Goal: Transaction & Acquisition: Purchase product/service

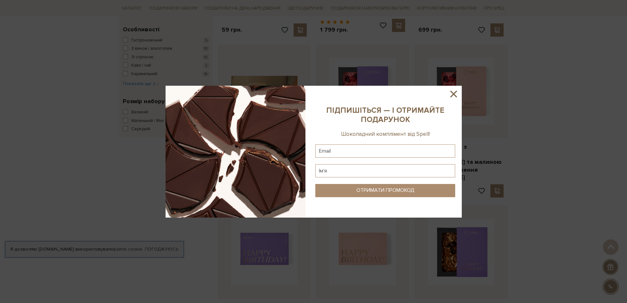
scroll to position [230, 0]
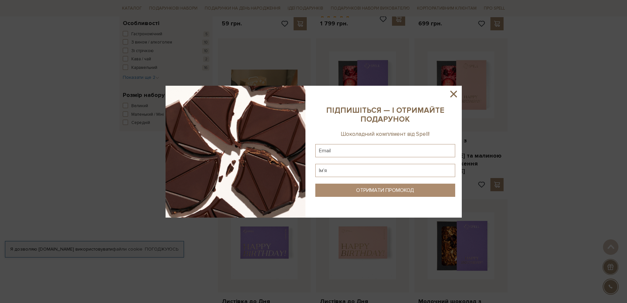
click at [453, 91] on icon at bounding box center [453, 93] width 11 height 11
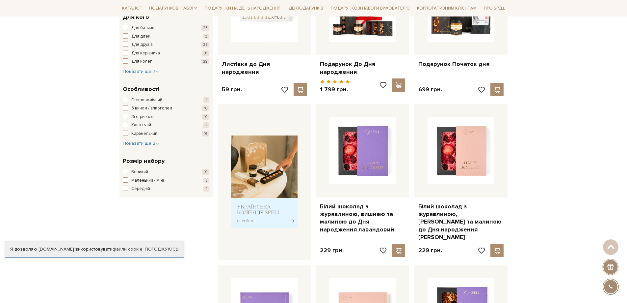
scroll to position [0, 0]
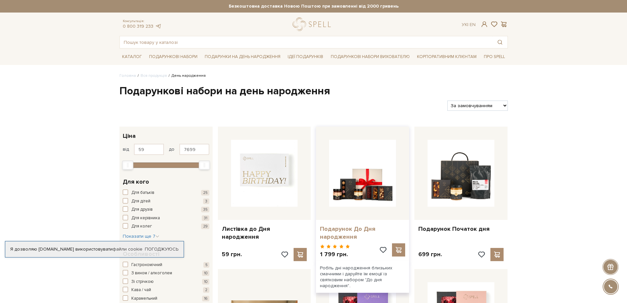
click at [368, 227] on link "Подарунок До Дня народження" at bounding box center [362, 232] width 85 height 15
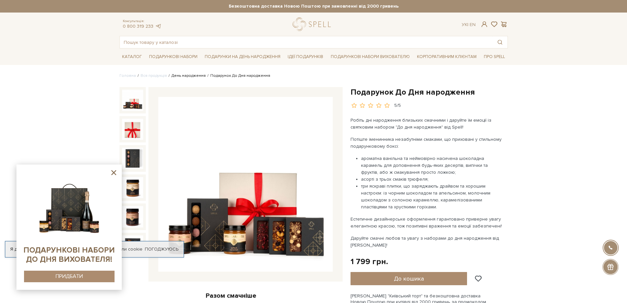
click at [186, 76] on link "День народження" at bounding box center [188, 75] width 34 height 5
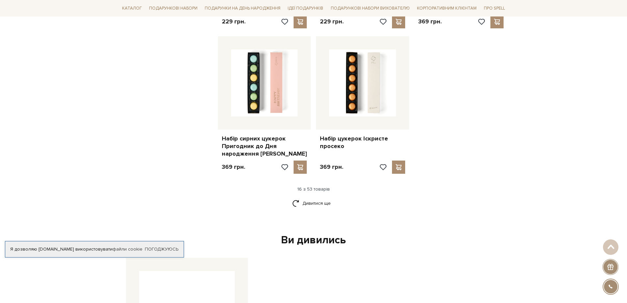
scroll to position [823, 0]
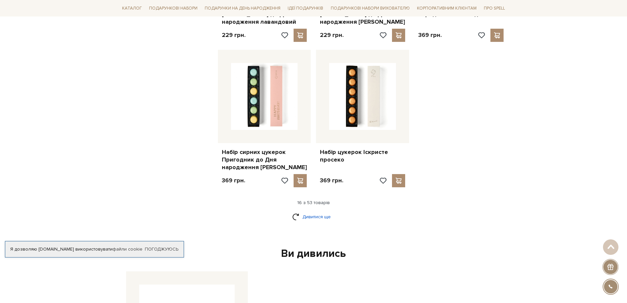
click at [307, 211] on link "Дивитися ще" at bounding box center [313, 217] width 43 height 12
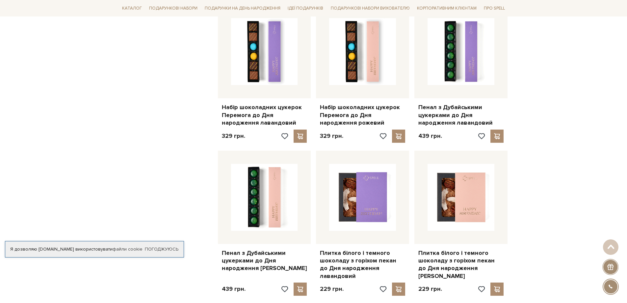
scroll to position [1613, 0]
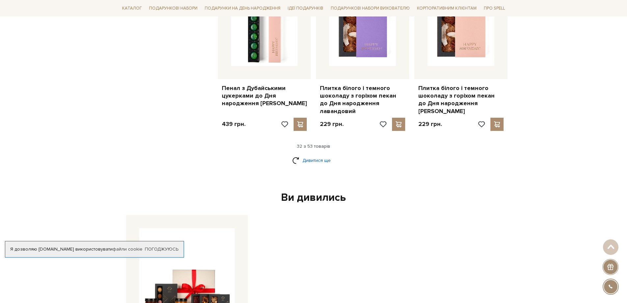
click at [312, 154] on link "Дивитися ще" at bounding box center [313, 160] width 43 height 12
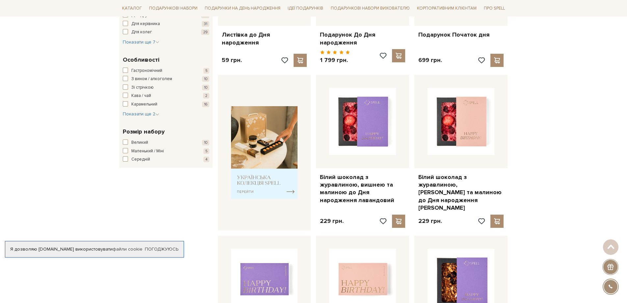
scroll to position [198, 0]
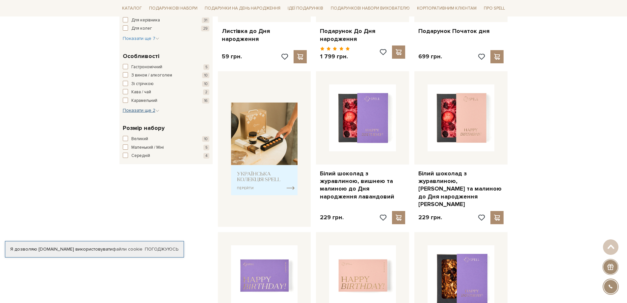
click at [153, 108] on span "Показати ще 2" at bounding box center [141, 110] width 37 height 6
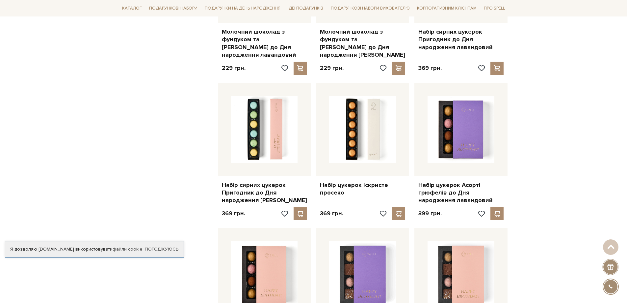
scroll to position [988, 0]
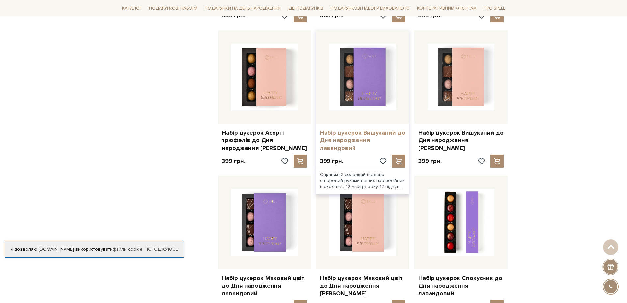
click at [377, 129] on link "Набір цукерок Вишуканий до Дня народження лавандовий" at bounding box center [362, 140] width 85 height 23
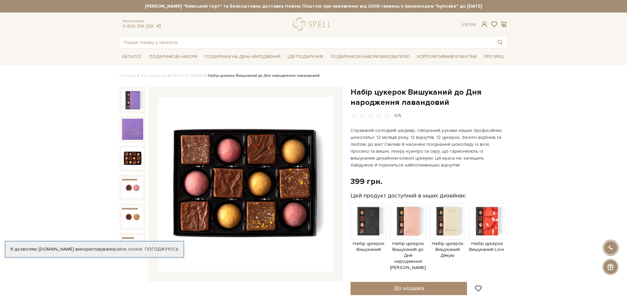
click at [122, 159] on img at bounding box center [132, 157] width 21 height 21
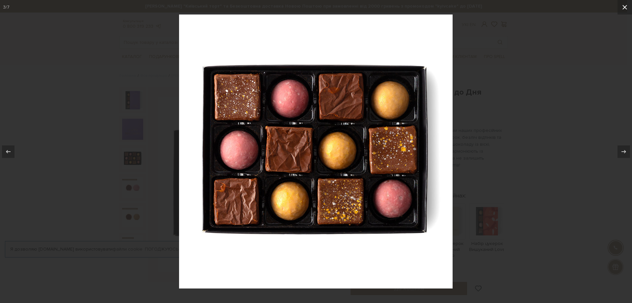
click at [624, 9] on icon at bounding box center [625, 7] width 8 height 8
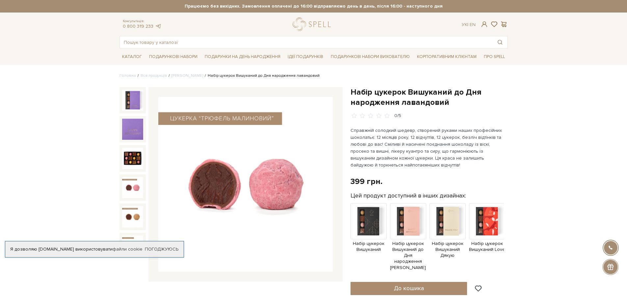
click at [128, 188] on img at bounding box center [132, 187] width 21 height 21
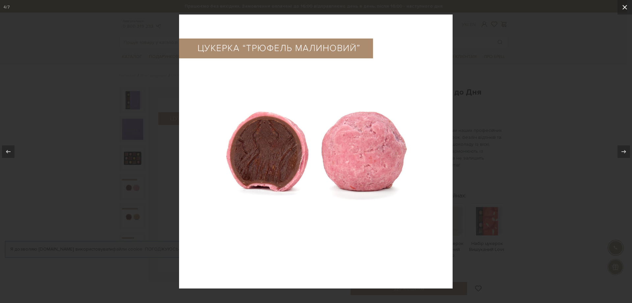
click at [623, 6] on icon at bounding box center [624, 7] width 5 height 5
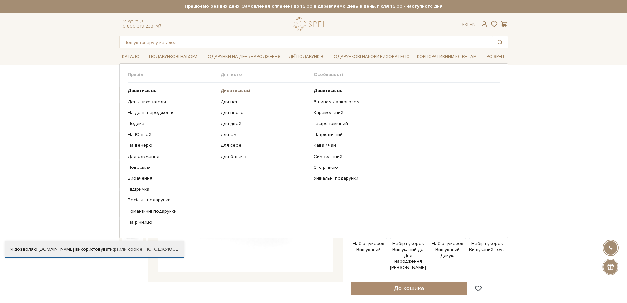
click at [234, 91] on b "Дивитись всі" at bounding box center [236, 91] width 30 height 6
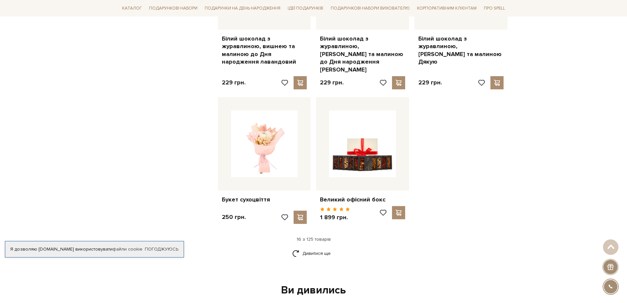
scroll to position [757, 0]
click at [310, 247] on link "Дивитися ще" at bounding box center [313, 253] width 43 height 12
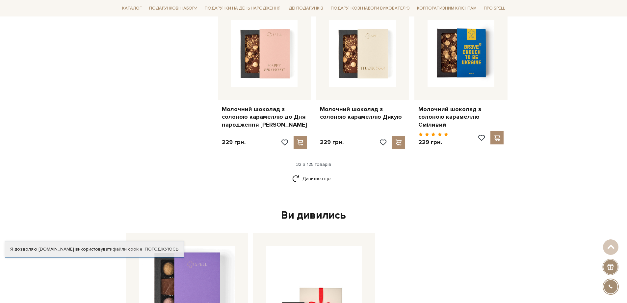
scroll to position [1547, 0]
click at [325, 172] on link "Дивитися ще" at bounding box center [313, 178] width 43 height 12
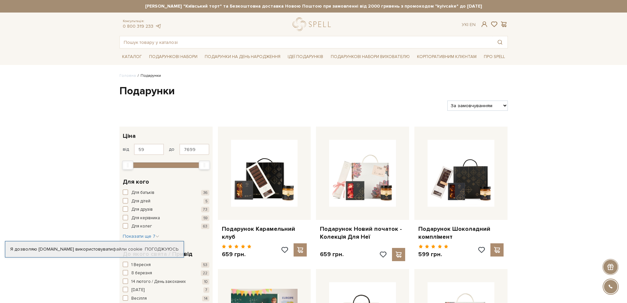
scroll to position [165, 0]
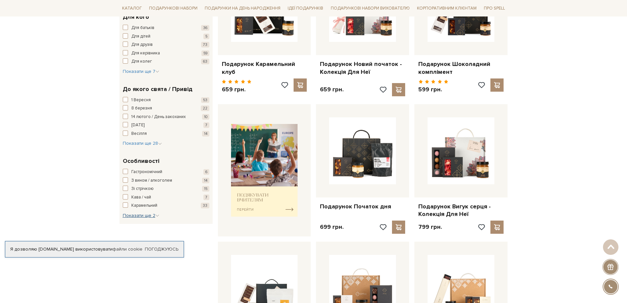
click at [132, 217] on span "Показати ще 2" at bounding box center [141, 215] width 37 height 6
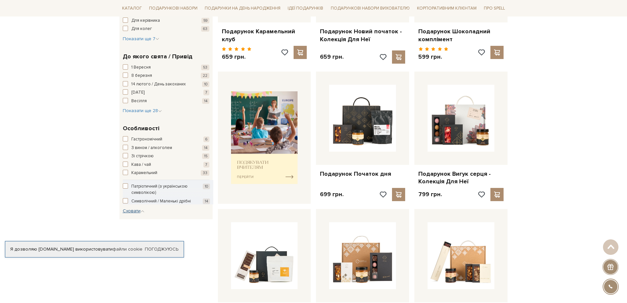
scroll to position [198, 0]
click at [169, 250] on link "Погоджуюсь" at bounding box center [162, 249] width 34 height 6
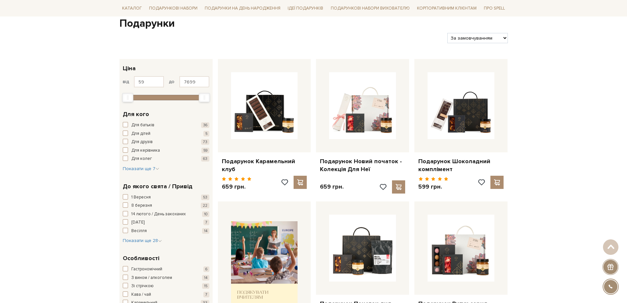
scroll to position [0, 0]
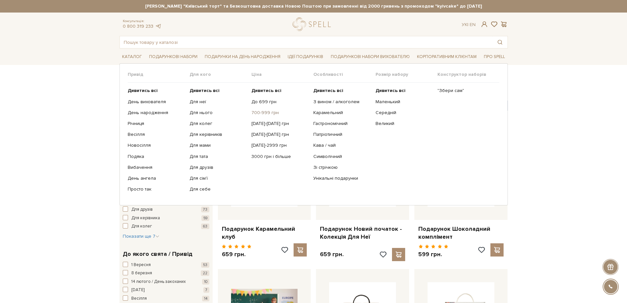
click at [269, 116] on link "700-999 грн" at bounding box center [279, 113] width 57 height 6
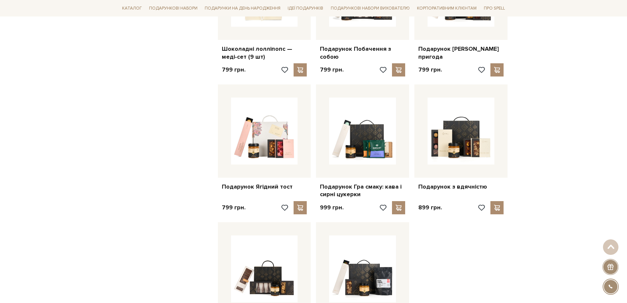
scroll to position [527, 0]
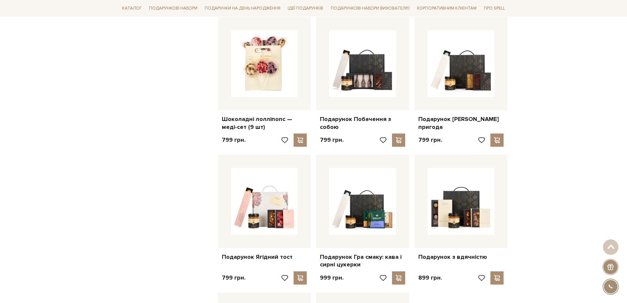
drag, startPoint x: 484, startPoint y: 191, endPoint x: 576, endPoint y: 227, distance: 99.0
click at [576, 227] on div "Головна Вся продукція Подарункові набори Подарункові набори 700 - 999 грн Подар…" at bounding box center [313, 118] width 627 height 1145
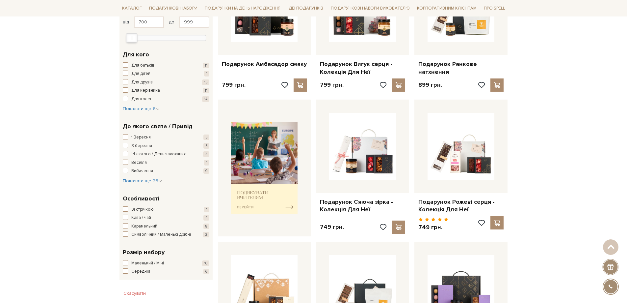
scroll to position [0, 0]
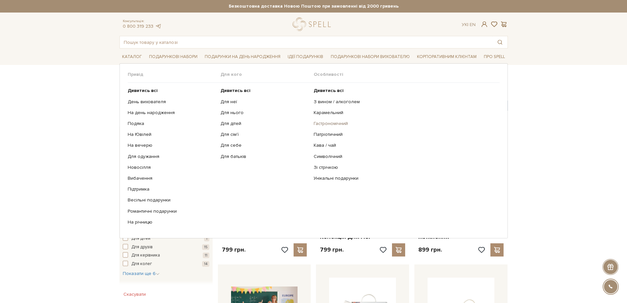
click at [323, 120] on link "Гастрономічний" at bounding box center [404, 123] width 181 height 6
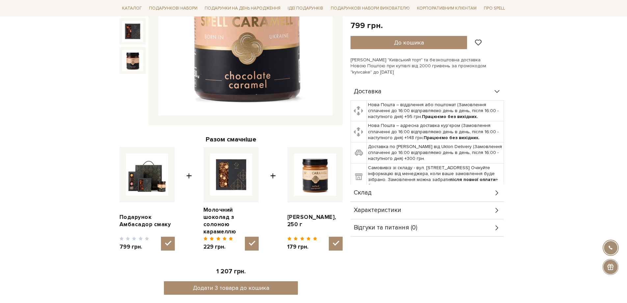
scroll to position [198, 0]
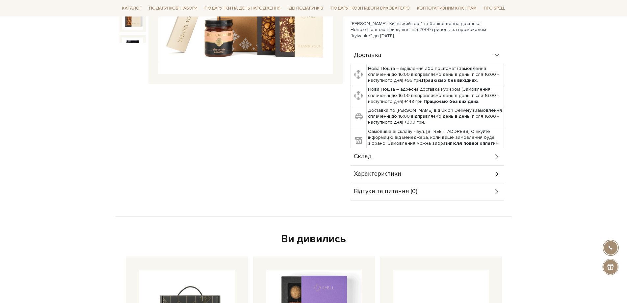
scroll to position [296, 0]
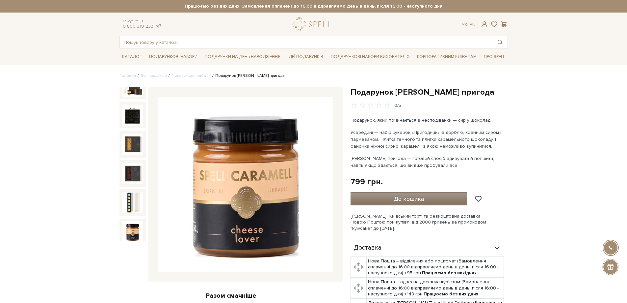
click at [401, 199] on span "До кошика" at bounding box center [409, 198] width 30 height 7
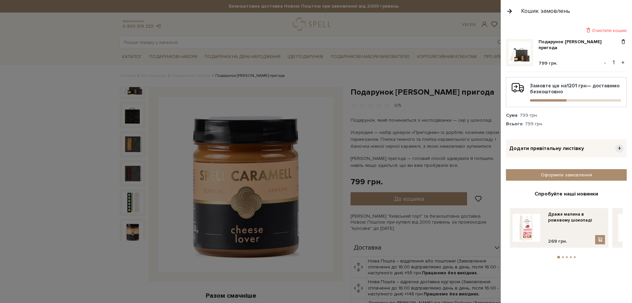
click at [510, 12] on button "button" at bounding box center [509, 11] width 7 height 12
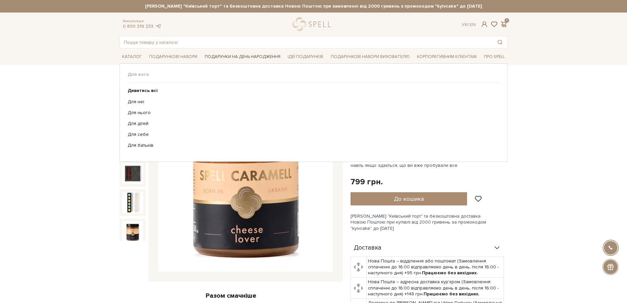
click at [266, 58] on link "Подарунки на День народження" at bounding box center [242, 57] width 81 height 10
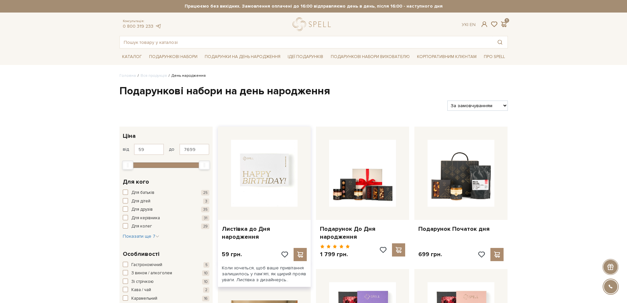
click at [260, 181] on img at bounding box center [264, 173] width 67 height 67
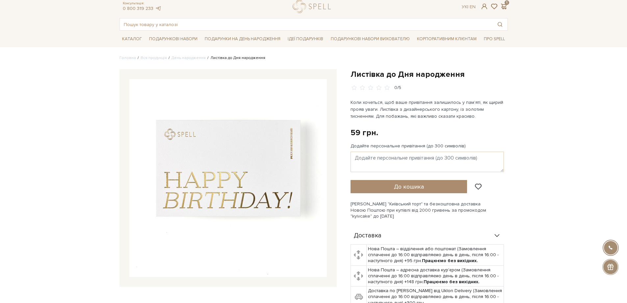
scroll to position [33, 0]
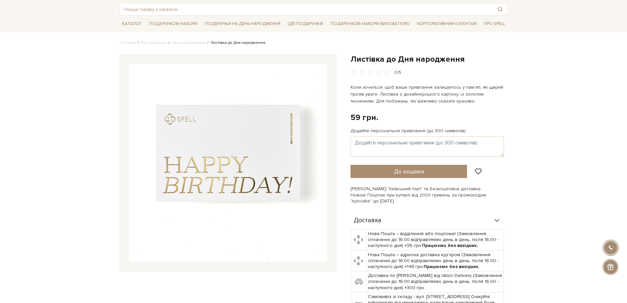
click at [286, 140] on img at bounding box center [228, 163] width 198 height 198
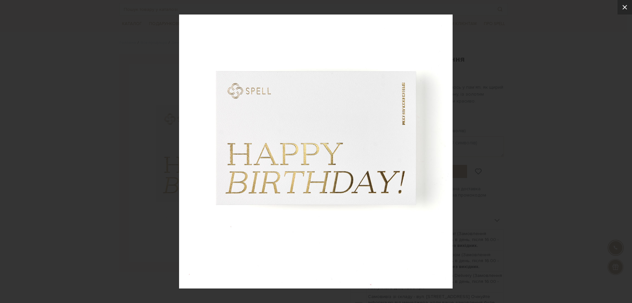
click at [625, 7] on icon at bounding box center [625, 7] width 8 height 8
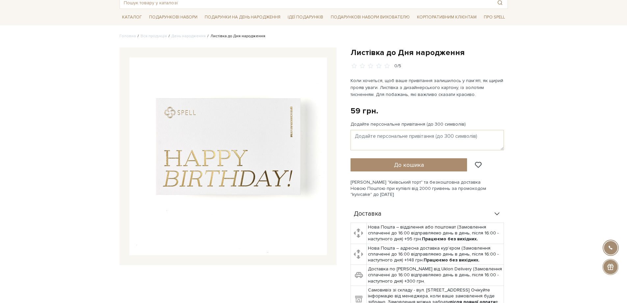
scroll to position [0, 0]
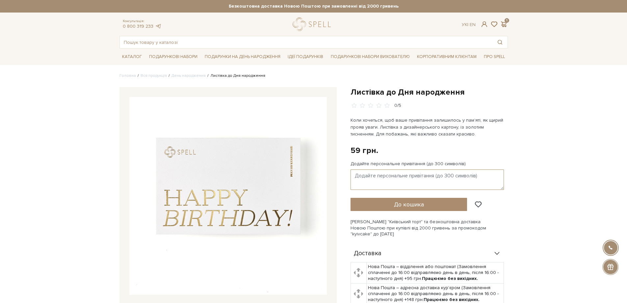
click at [389, 178] on textarea "Додайте персональне привітання (до 300 символів)" at bounding box center [427, 179] width 153 height 20
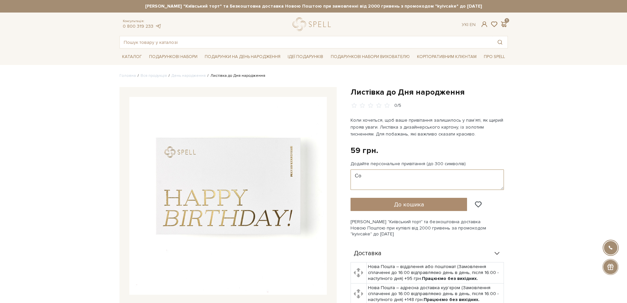
type textarea "С"
click at [405, 174] on textarea "З Днем Народження!" at bounding box center [427, 179] width 153 height 20
click at [427, 175] on textarea "З Днем Народження (^-^) !" at bounding box center [427, 179] width 153 height 20
click at [415, 175] on textarea "З Днем Народження (^-^) !" at bounding box center [427, 179] width 153 height 20
click at [400, 181] on textarea "З Днем Народження!" at bounding box center [427, 179] width 153 height 20
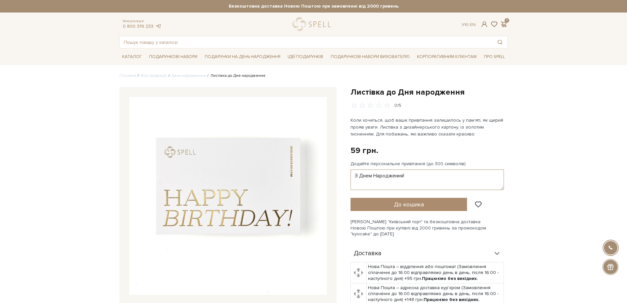
type textarea "З Днем Народження!"
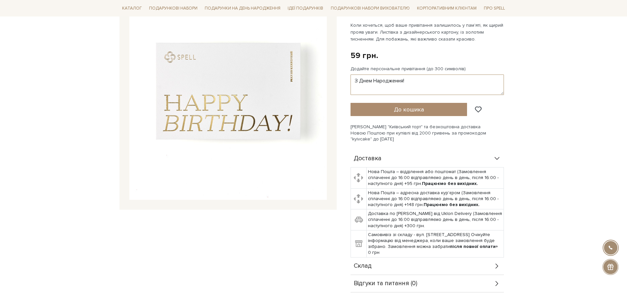
scroll to position [99, 0]
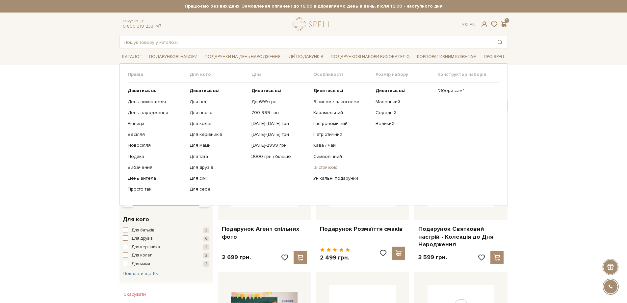
click at [327, 167] on link "Зі стрічкою" at bounding box center [341, 167] width 57 height 6
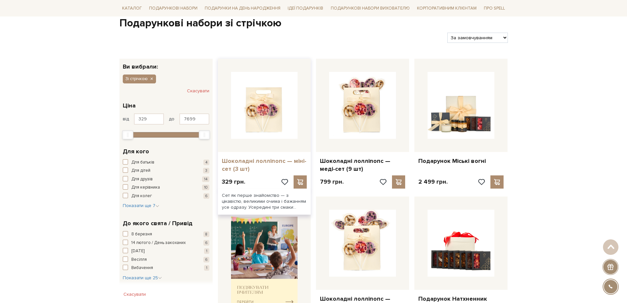
scroll to position [66, 0]
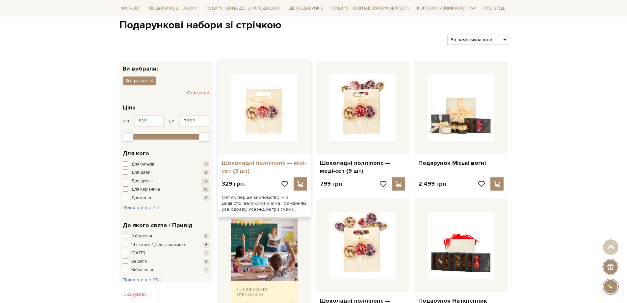
click at [263, 164] on link "Шоколадні лолліпопс — міні-сет (3 шт)" at bounding box center [264, 166] width 85 height 15
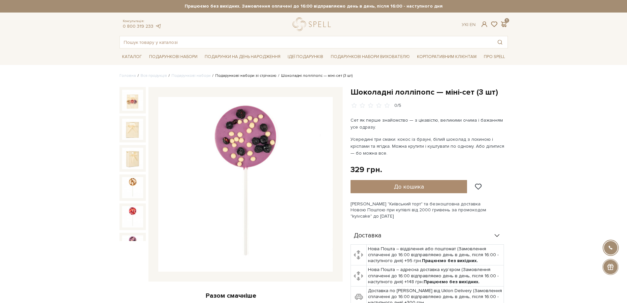
click at [234, 76] on link "Подарункові набори зі стрічкою" at bounding box center [245, 75] width 61 height 5
